Goal: Transaction & Acquisition: Purchase product/service

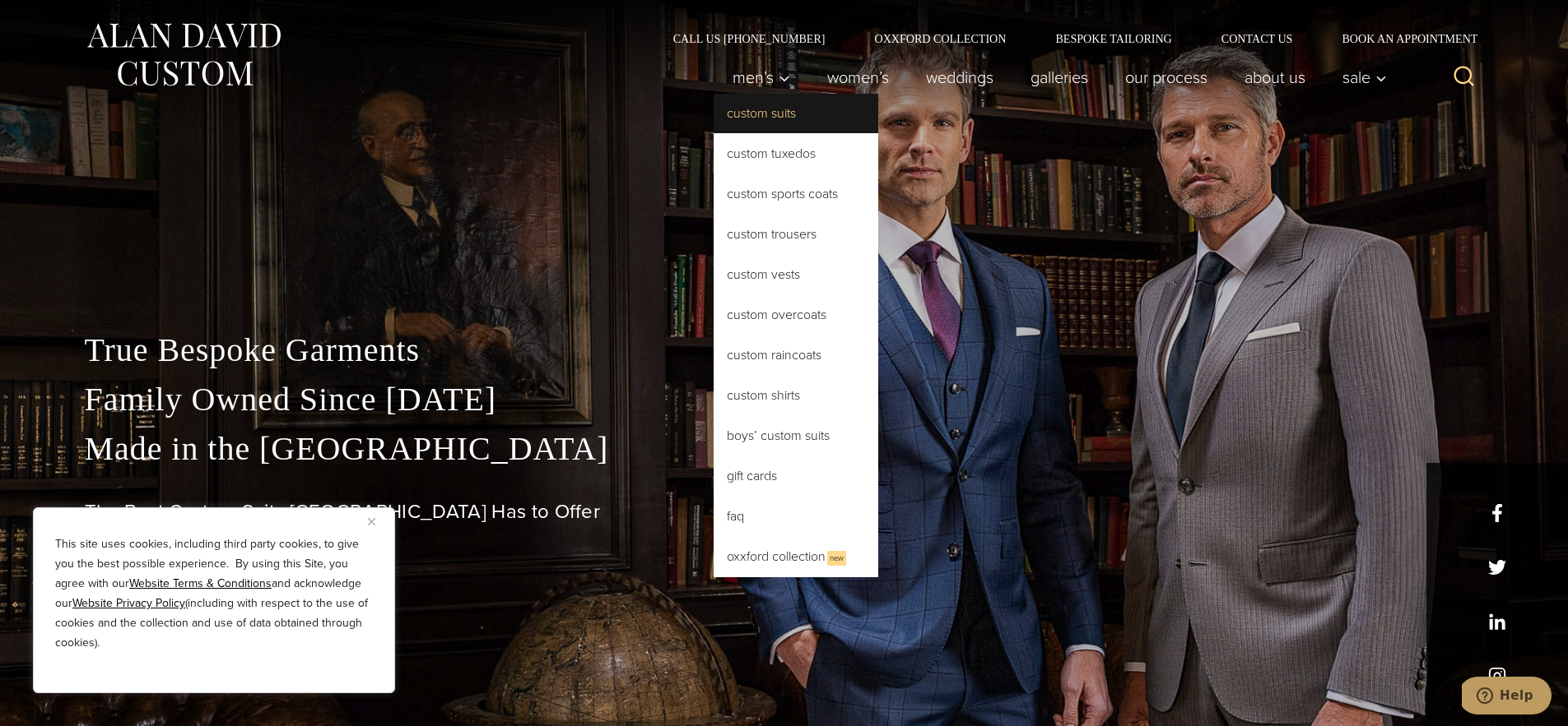
click at [768, 122] on link "Custom Suits" at bounding box center [795, 114] width 165 height 40
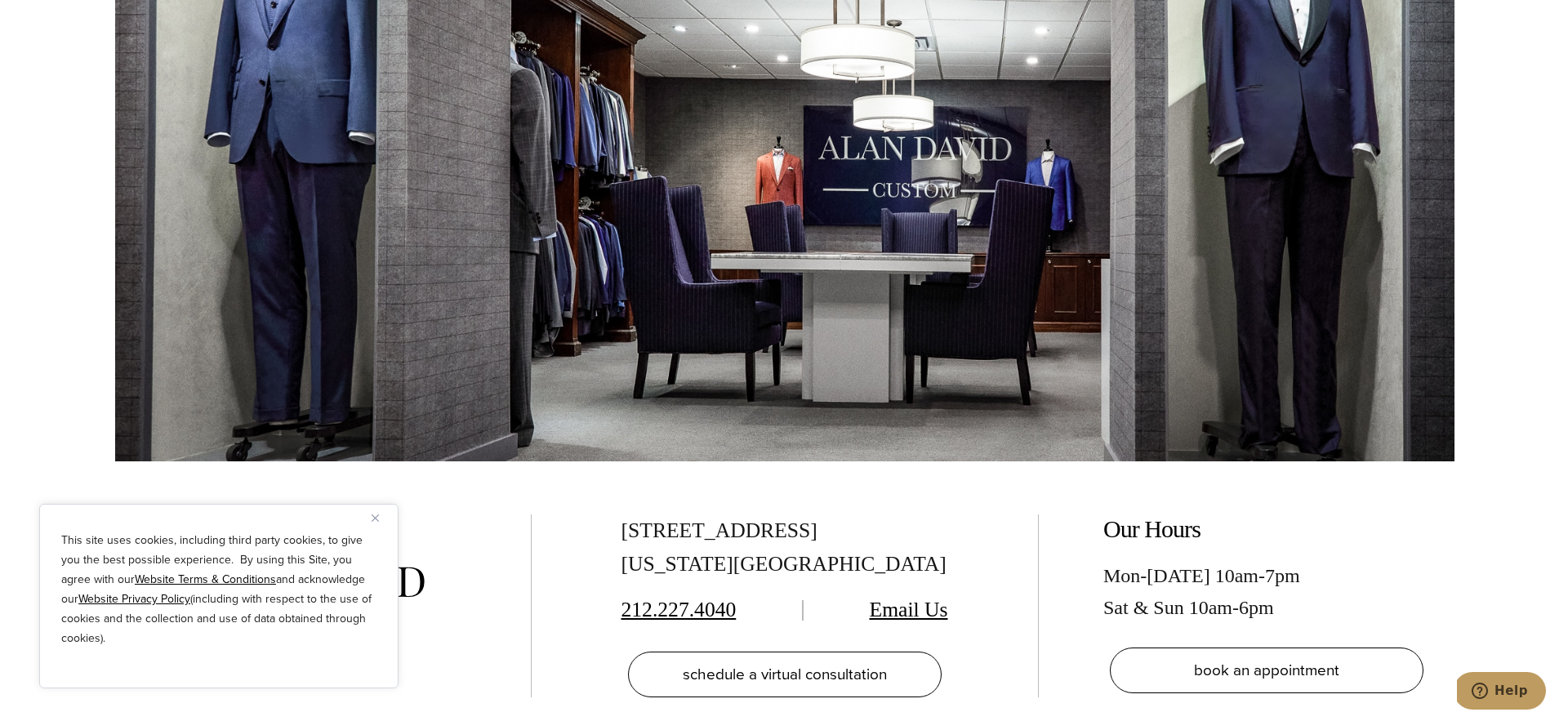
scroll to position [9446, 0]
